Goal: Transaction & Acquisition: Download file/media

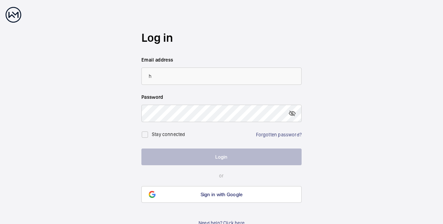
type input "[PERSON_NAME][EMAIL_ADDRESS][DOMAIN_NAME]"
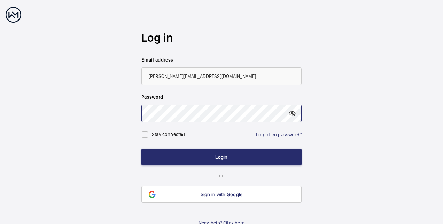
click at [141, 149] on button "Login" at bounding box center [221, 157] width 160 height 17
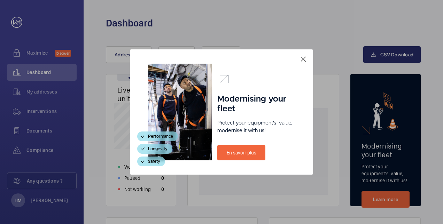
click at [301, 57] on mat-icon at bounding box center [303, 59] width 8 height 8
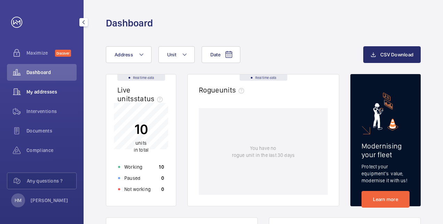
click at [41, 87] on div "My addresses" at bounding box center [42, 92] width 70 height 17
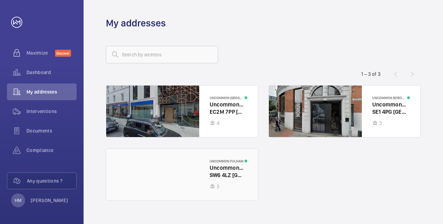
scroll to position [11, 0]
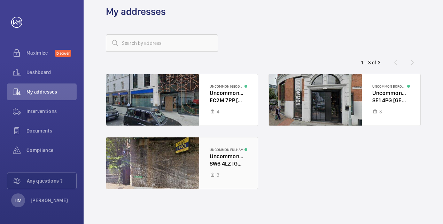
click at [224, 151] on div at bounding box center [181, 164] width 151 height 52
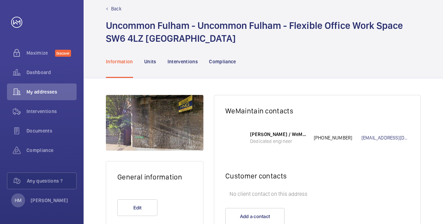
scroll to position [40, 0]
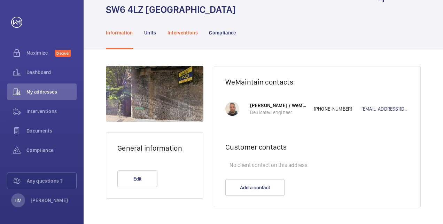
click at [189, 30] on p "Interventions" at bounding box center [182, 32] width 31 height 7
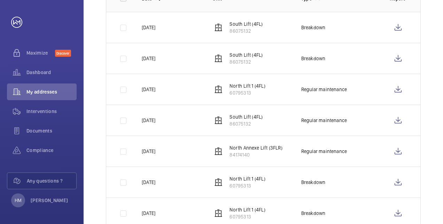
scroll to position [150, 0]
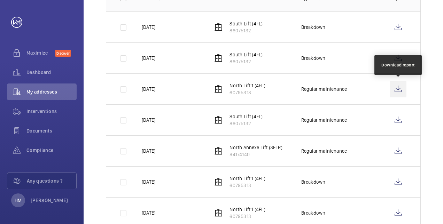
click at [397, 88] on wm-front-icon-button at bounding box center [398, 89] width 17 height 17
